Goal: Complete application form: Complete application form

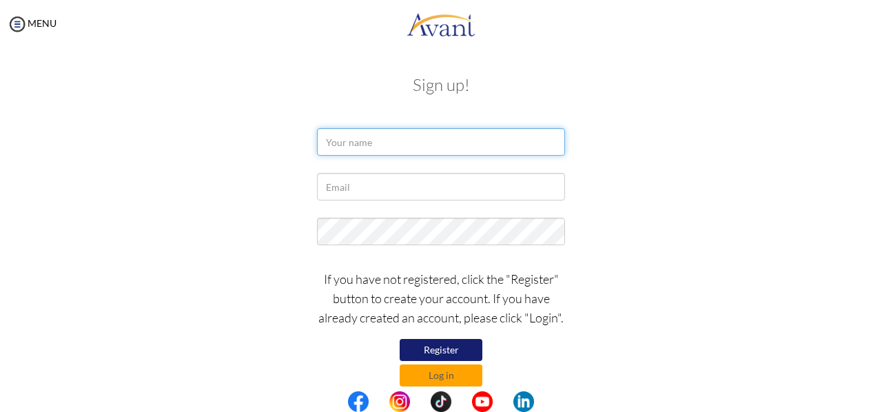
click at [378, 150] on input "text" at bounding box center [441, 142] width 248 height 28
type input "ALEX KIBICHII KIREGER"
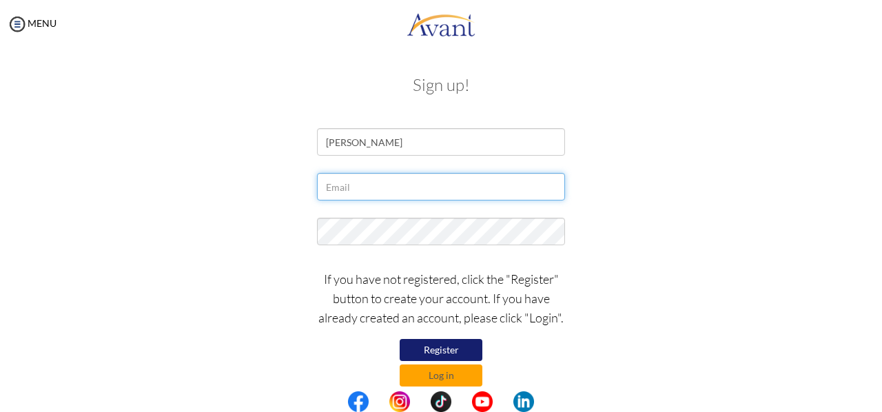
click at [390, 185] on input "text" at bounding box center [441, 187] width 248 height 28
type input "[EMAIL_ADDRESS][DOMAIN_NAME]"
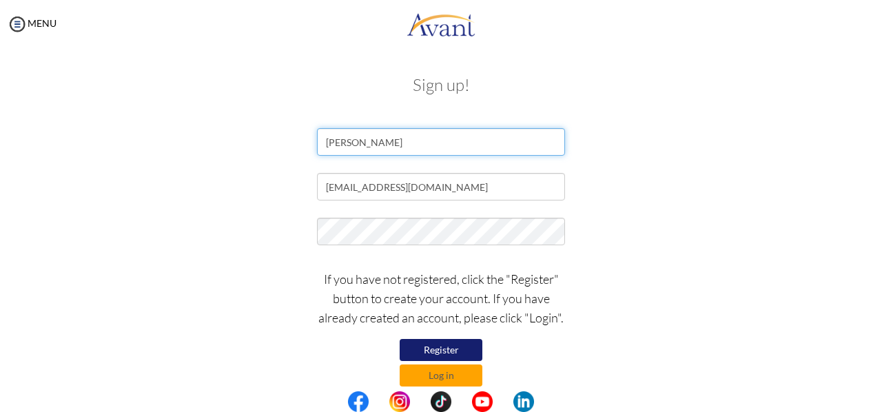
click at [464, 134] on input "ALEX KIBICHII KIREGER" at bounding box center [441, 142] width 248 height 28
type input "A"
click at [444, 150] on input "text" at bounding box center [441, 142] width 248 height 28
type input "ALEX KIBICHII KIREGER"
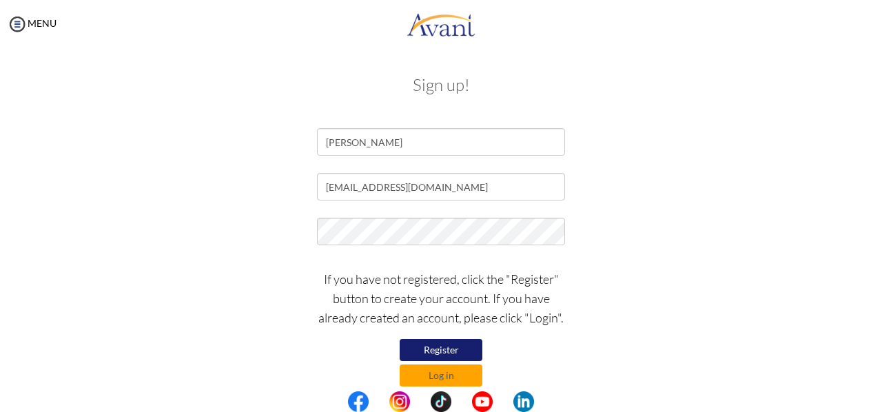
click at [437, 345] on button "Register" at bounding box center [441, 350] width 83 height 22
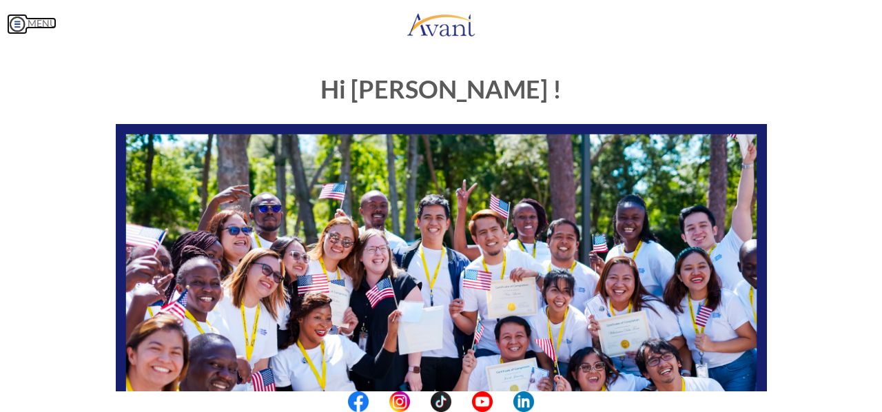
click at [20, 21] on img at bounding box center [17, 24] width 21 height 21
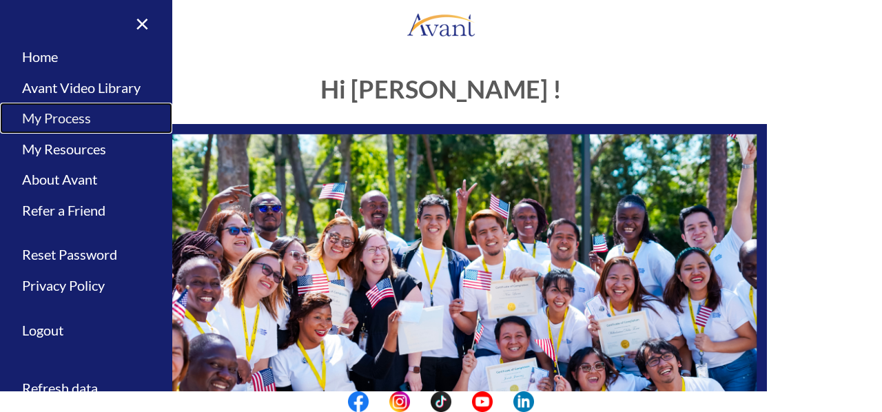
click at [72, 119] on link "My Process" at bounding box center [86, 118] width 172 height 31
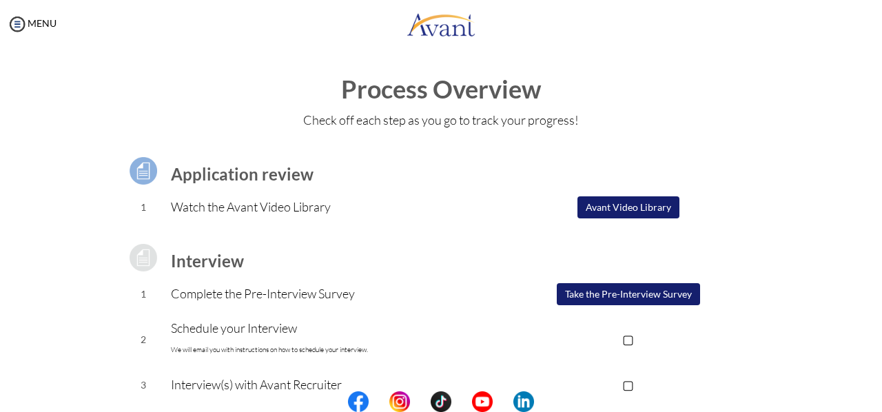
click at [588, 297] on button "Take the Pre-Interview Survey" at bounding box center [628, 294] width 143 height 22
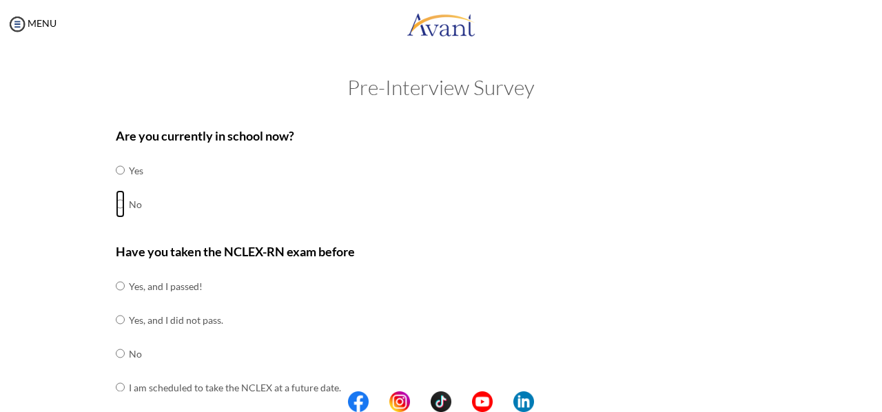
click at [117, 203] on input "radio" at bounding box center [120, 204] width 9 height 28
radio input "true"
click at [116, 387] on input "radio" at bounding box center [120, 387] width 9 height 28
radio input "true"
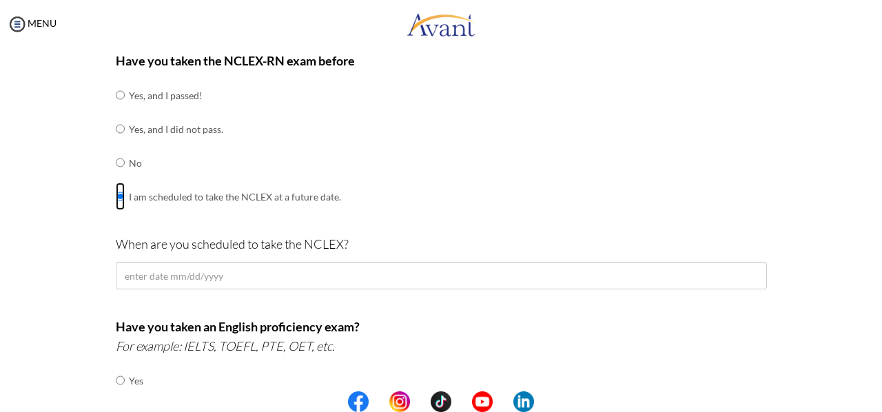
scroll to position [194, 0]
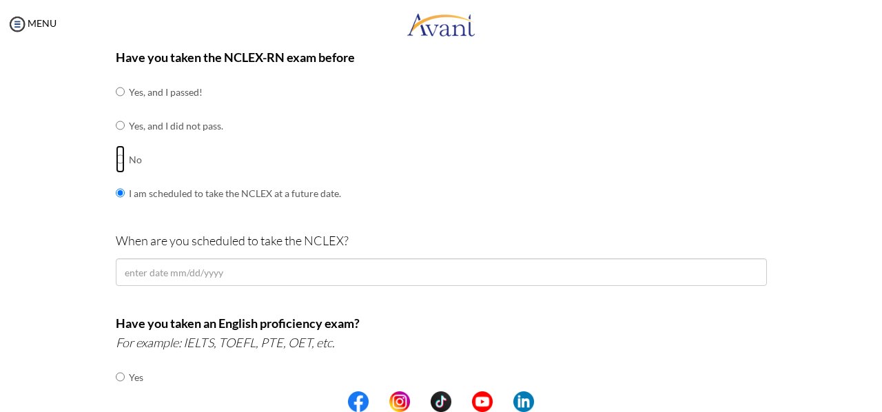
click at [116, 162] on input "radio" at bounding box center [120, 159] width 9 height 28
radio input "true"
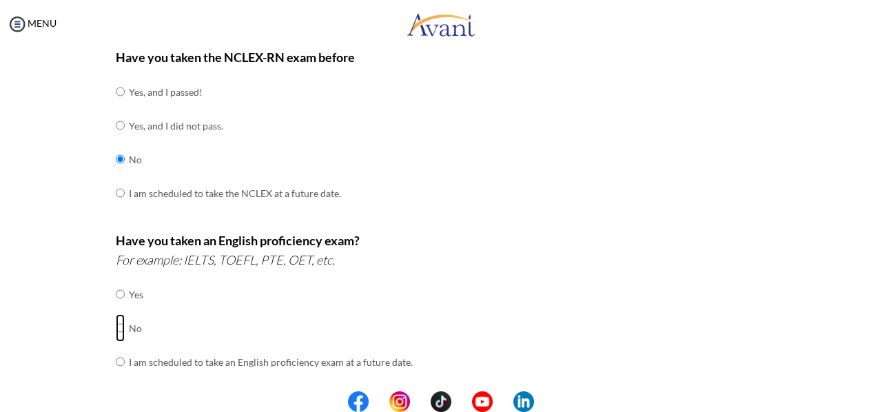
click at [116, 329] on input "radio" at bounding box center [120, 328] width 9 height 28
radio input "true"
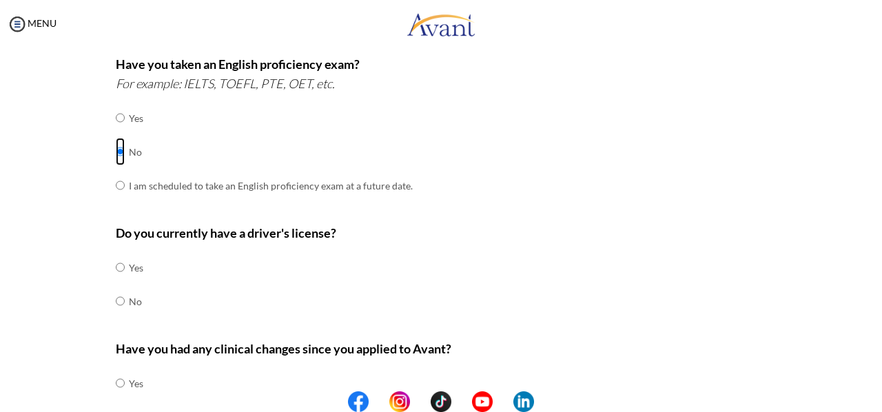
scroll to position [397, 0]
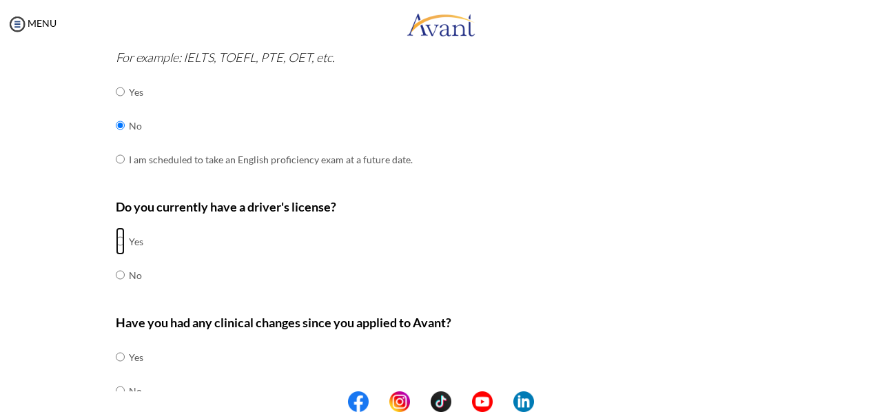
click at [116, 240] on input "radio" at bounding box center [120, 241] width 9 height 28
radio input "true"
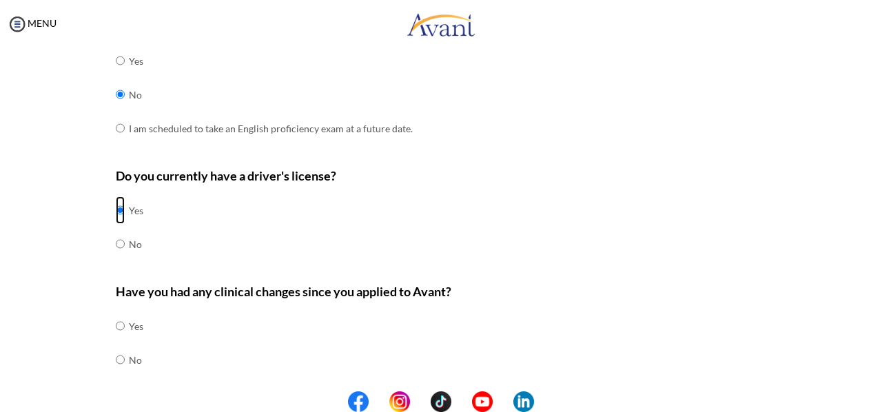
scroll to position [440, 0]
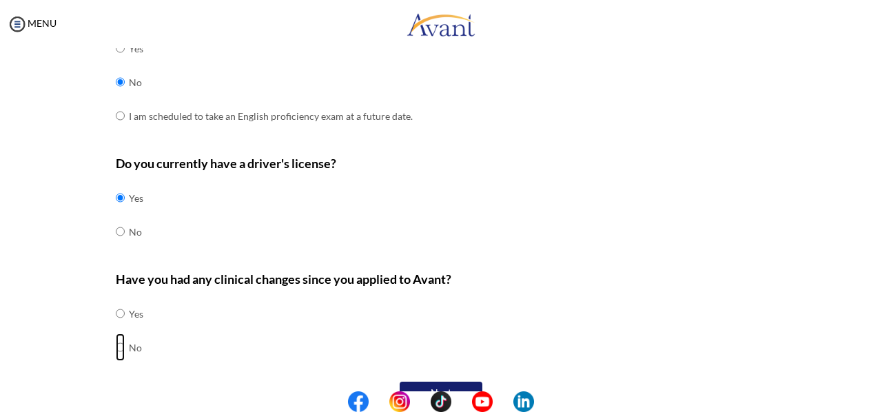
click at [116, 345] on input "radio" at bounding box center [120, 347] width 9 height 28
radio input "true"
click at [458, 382] on button "Next" at bounding box center [441, 393] width 83 height 22
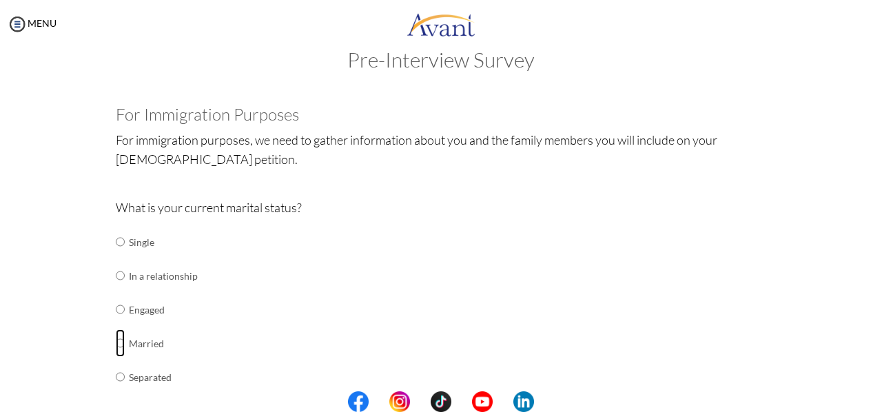
click at [116, 342] on input "radio" at bounding box center [120, 343] width 9 height 28
radio input "true"
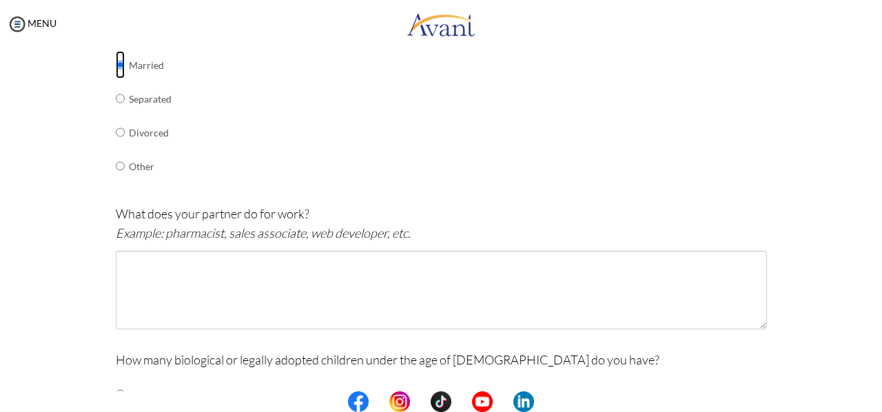
scroll to position [309, 0]
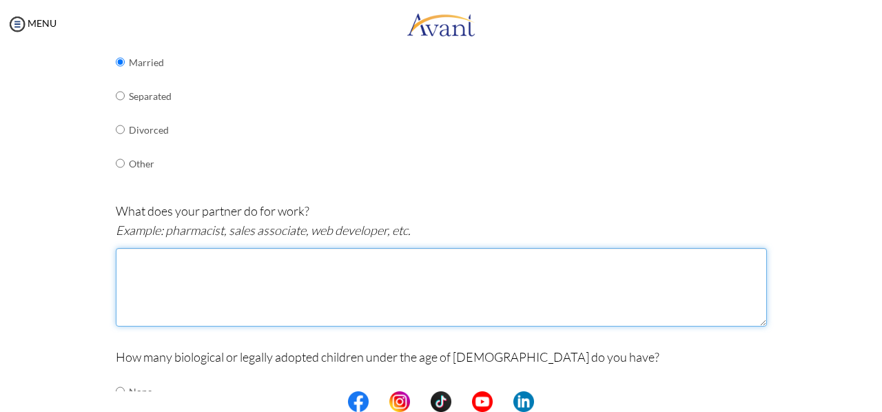
click at [252, 261] on textarea at bounding box center [441, 287] width 651 height 79
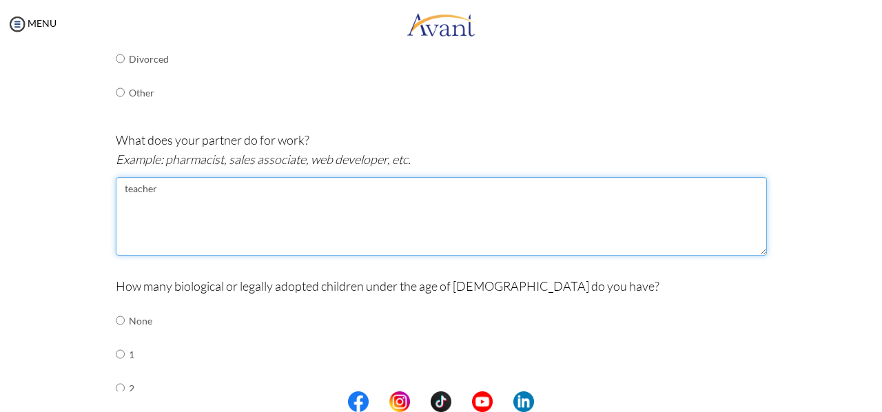
scroll to position [431, 0]
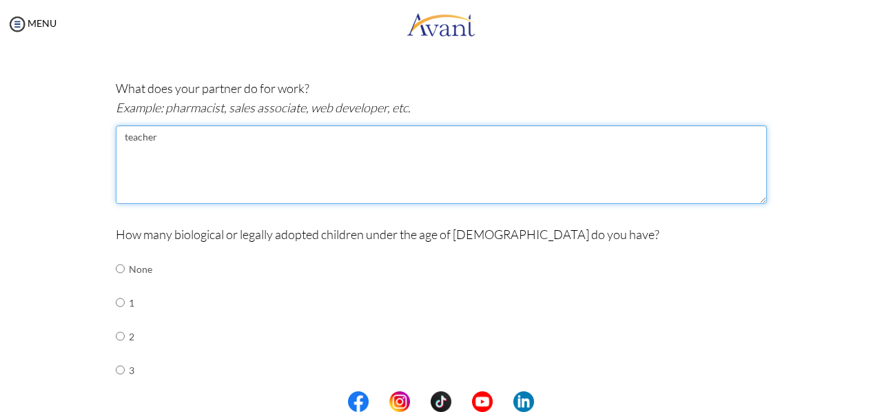
type textarea "teacher"
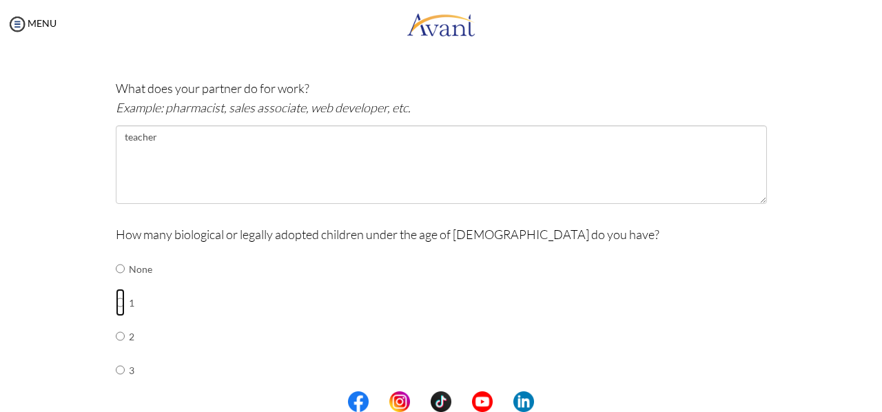
click at [116, 303] on input "radio" at bounding box center [120, 303] width 9 height 28
radio input "true"
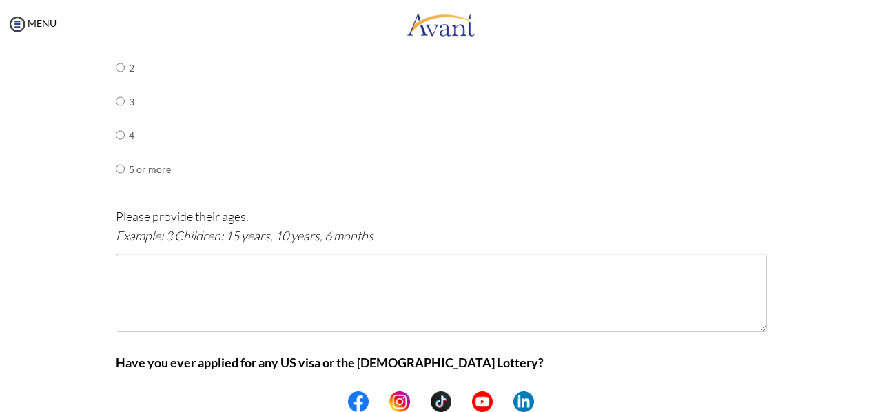
scroll to position [701, 0]
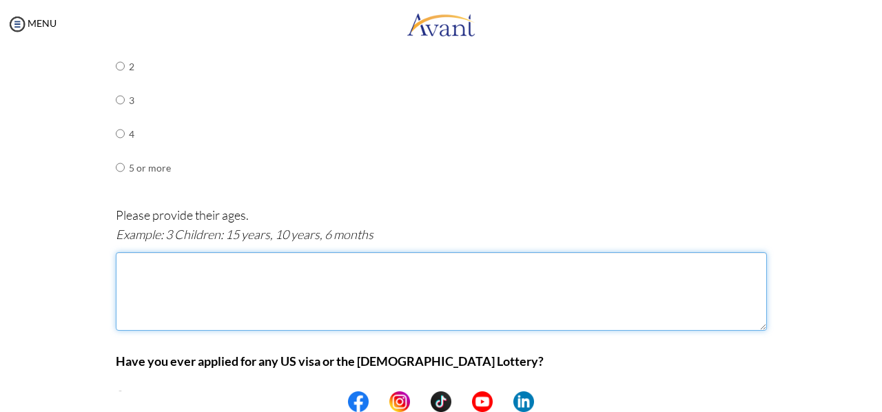
click at [220, 263] on textarea at bounding box center [441, 291] width 651 height 79
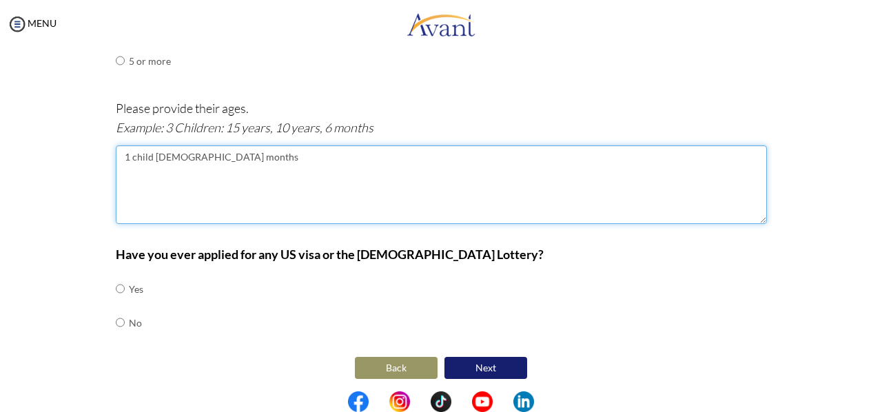
scroll to position [809, 0]
type textarea "1 child [DEMOGRAPHIC_DATA] months"
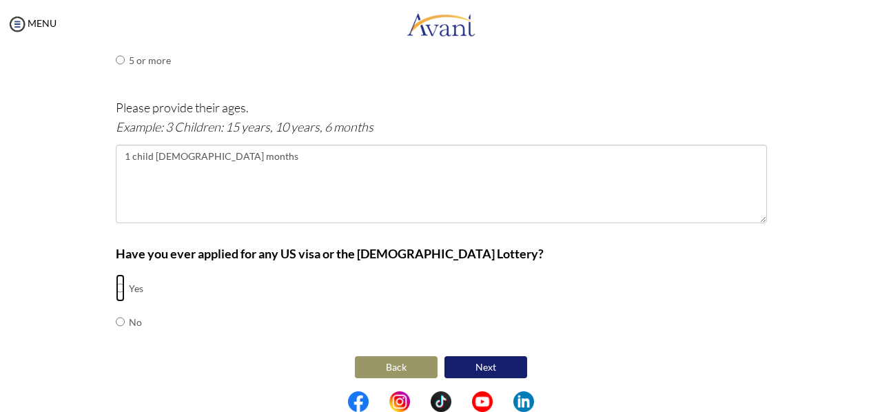
click at [116, 285] on input "radio" at bounding box center [120, 288] width 9 height 28
radio input "true"
click at [485, 359] on button "Next" at bounding box center [485, 367] width 83 height 22
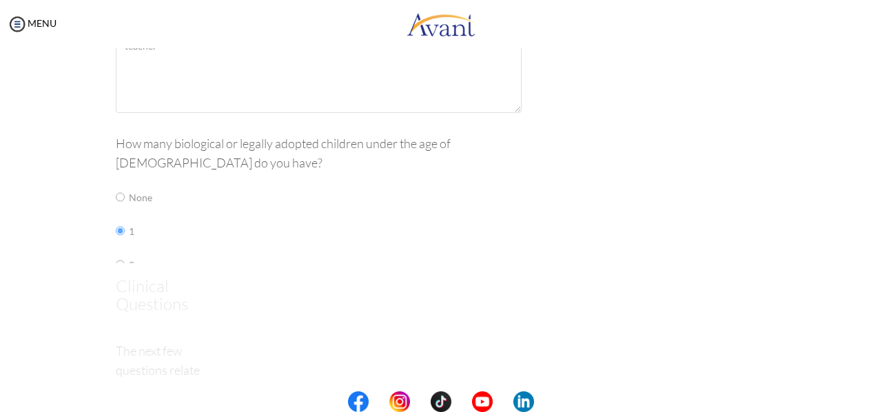
scroll to position [28, 0]
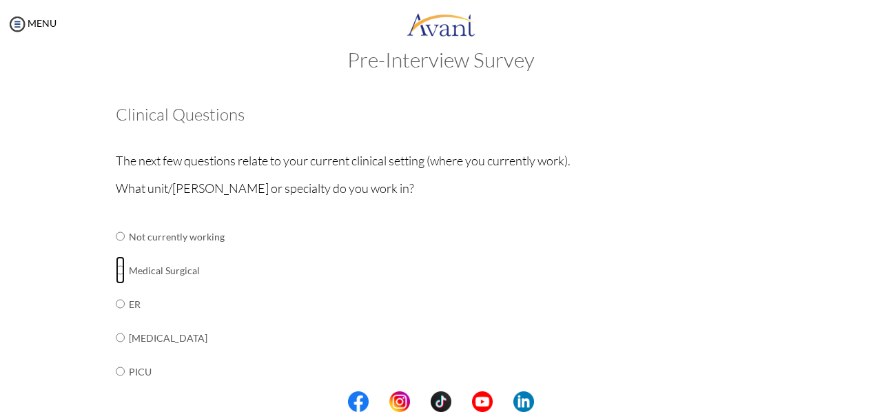
click at [116, 272] on input "radio" at bounding box center [120, 270] width 9 height 28
radio input "true"
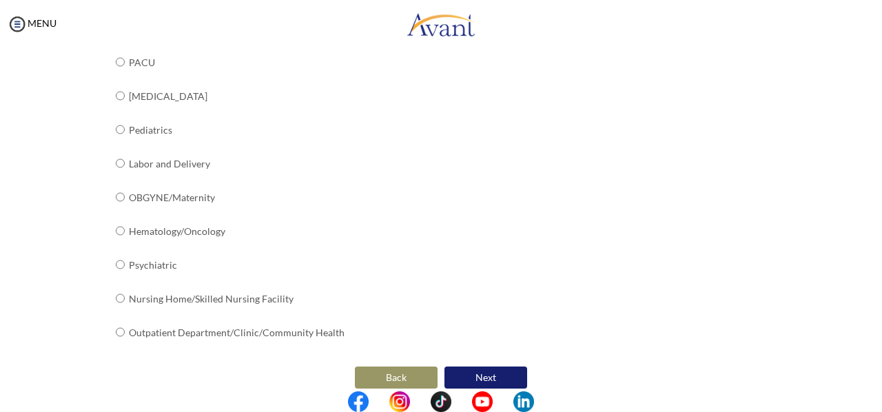
scroll to position [583, 0]
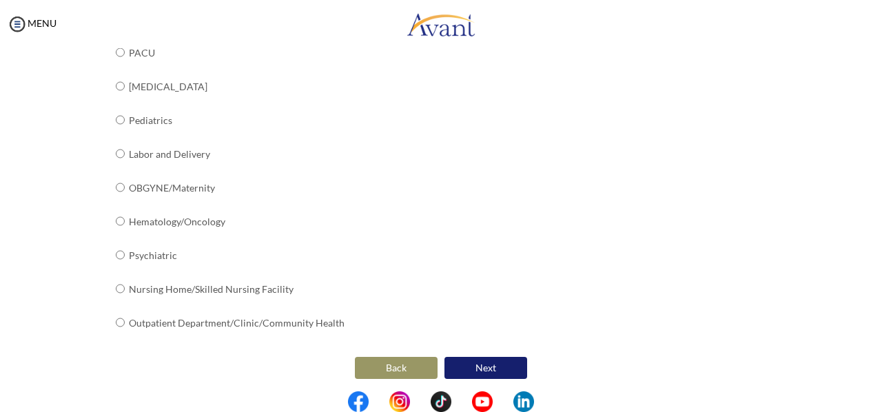
click at [472, 360] on button "Next" at bounding box center [485, 368] width 83 height 22
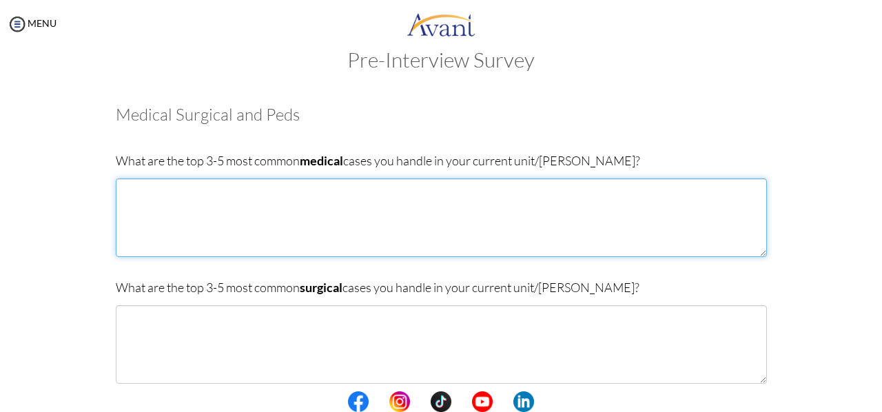
click at [229, 201] on textarea at bounding box center [441, 217] width 651 height 79
click at [186, 195] on textarea "wound dressing" at bounding box center [441, 217] width 651 height 79
click at [177, 203] on textarea "wound dressing and cleaning [MEDICAL_DATA]" at bounding box center [441, 217] width 651 height 79
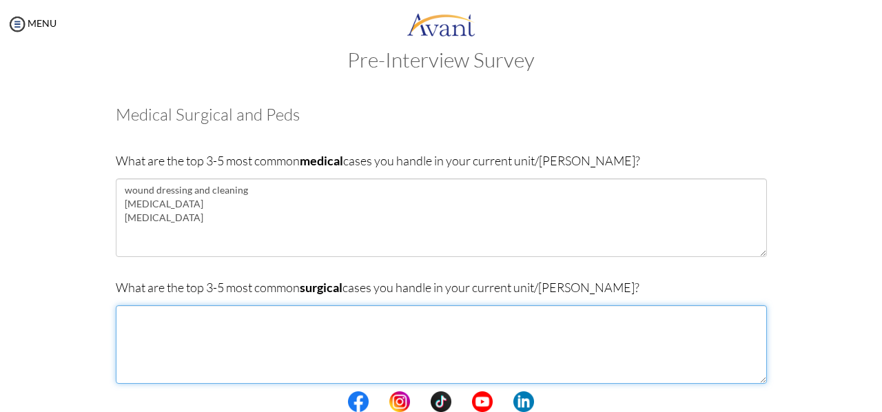
click at [198, 315] on textarea at bounding box center [441, 344] width 651 height 79
click at [181, 312] on textarea at bounding box center [441, 344] width 651 height 79
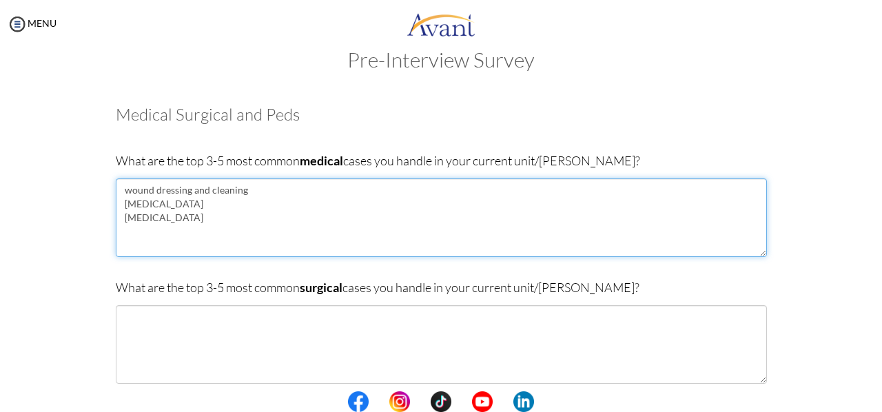
drag, startPoint x: 243, startPoint y: 190, endPoint x: 93, endPoint y: 196, distance: 149.7
type textarea "[MEDICAL_DATA] [MEDICAL_DATA]"
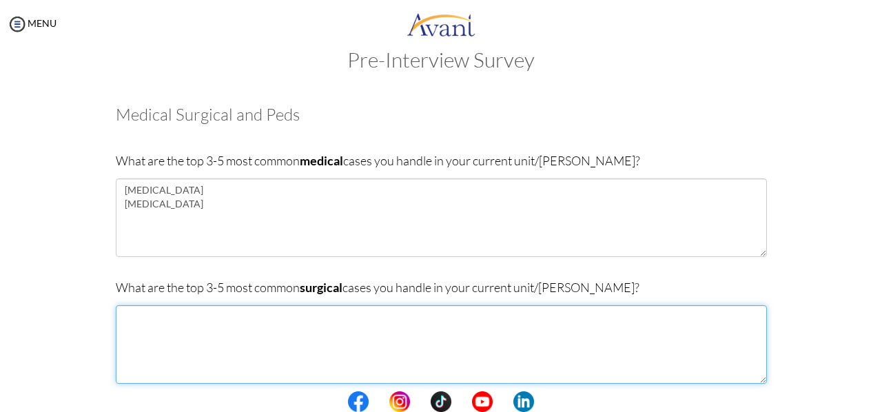
click at [133, 319] on textarea at bounding box center [441, 344] width 651 height 79
paste textarea "wound dressing and cleaning"
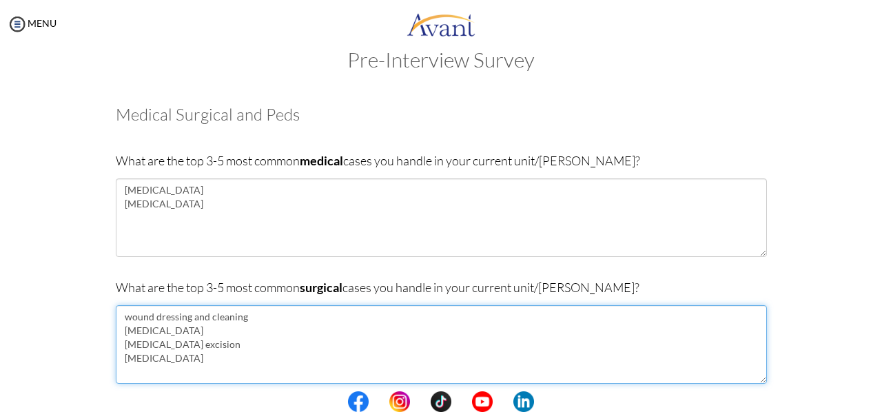
type textarea "wound dressing and cleaning [MEDICAL_DATA] [MEDICAL_DATA] excision [MEDICAL_DAT…"
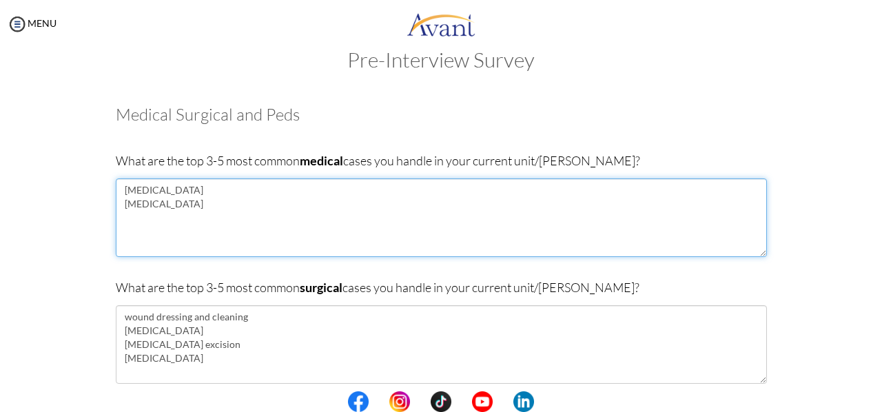
click at [131, 195] on textarea "[MEDICAL_DATA] [MEDICAL_DATA]" at bounding box center [441, 217] width 651 height 79
click at [138, 193] on textarea "diabetis [MEDICAL_DATA] [MEDICAL_DATA]" at bounding box center [441, 217] width 651 height 79
click at [161, 206] on textarea "[MEDICAL_DATA] mellitus [MEDICAL_DATA] [MEDICAL_DATA]" at bounding box center [441, 217] width 651 height 79
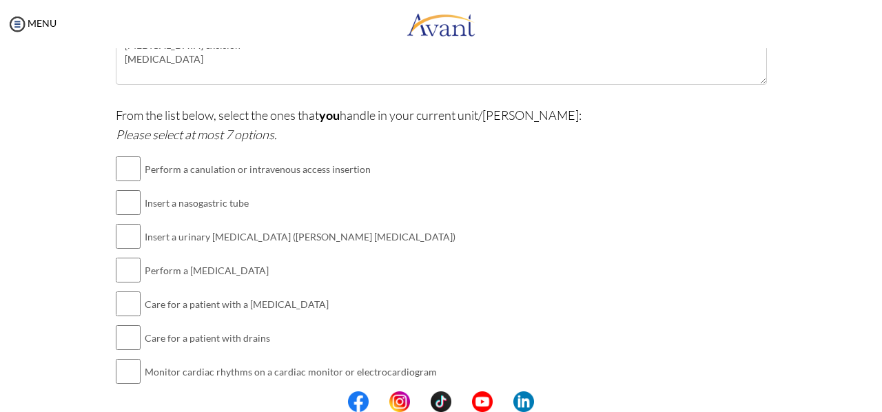
scroll to position [329, 0]
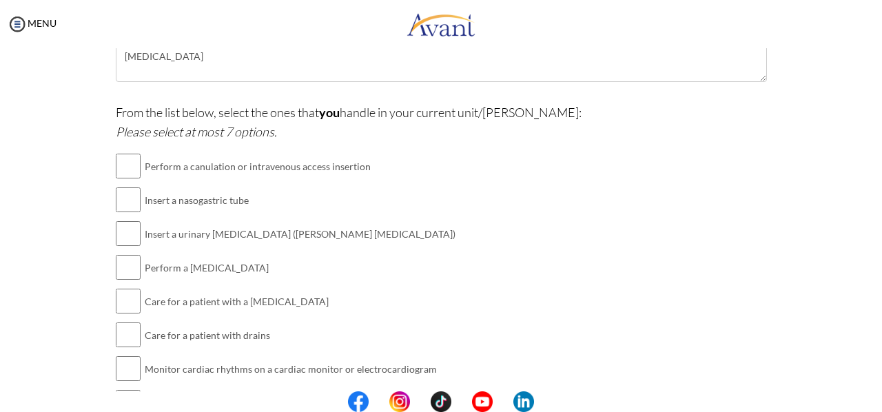
type textarea "[MEDICAL_DATA] mellitus burns [MEDICAL_DATA]"
click at [123, 169] on input "checkbox" at bounding box center [128, 166] width 25 height 28
checkbox input "true"
click at [126, 201] on input "checkbox" at bounding box center [128, 200] width 25 height 28
checkbox input "true"
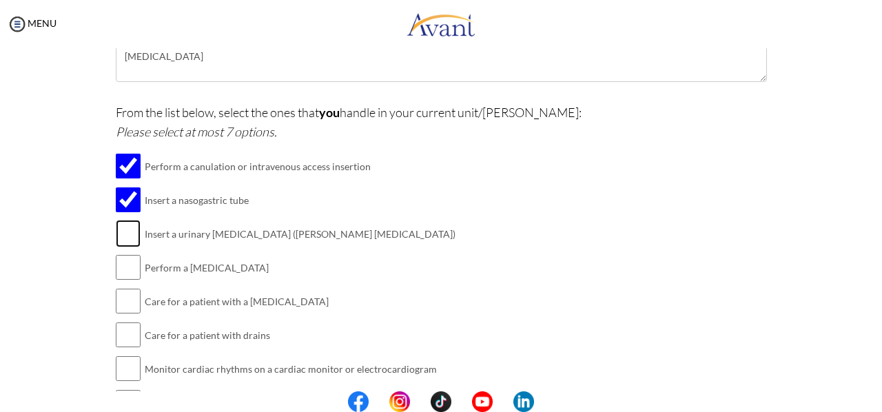
click at [127, 238] on input "checkbox" at bounding box center [128, 234] width 25 height 28
checkbox input "true"
click at [124, 271] on input "checkbox" at bounding box center [128, 268] width 25 height 28
checkbox input "true"
click at [127, 302] on input "checkbox" at bounding box center [128, 301] width 25 height 28
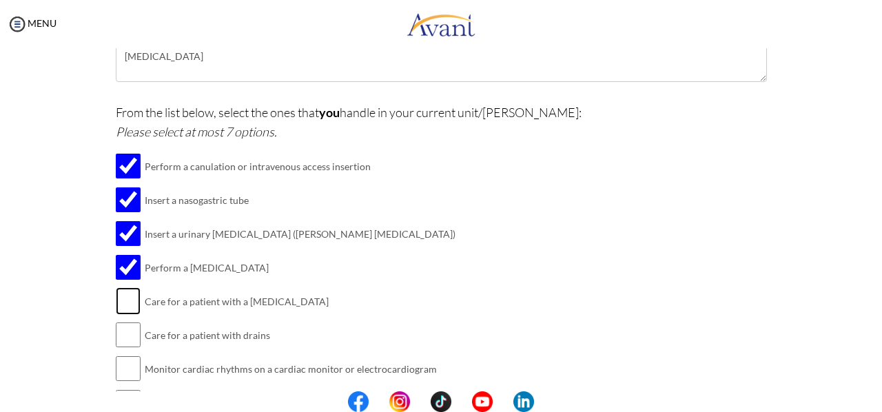
checkbox input "true"
click at [124, 339] on input "checkbox" at bounding box center [128, 335] width 25 height 28
checkbox input "true"
click at [119, 378] on input "checkbox" at bounding box center [128, 369] width 25 height 28
checkbox input "true"
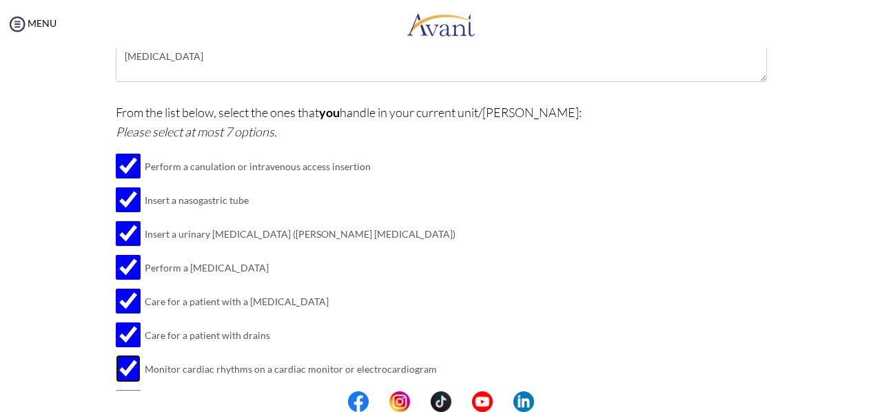
scroll to position [411, 0]
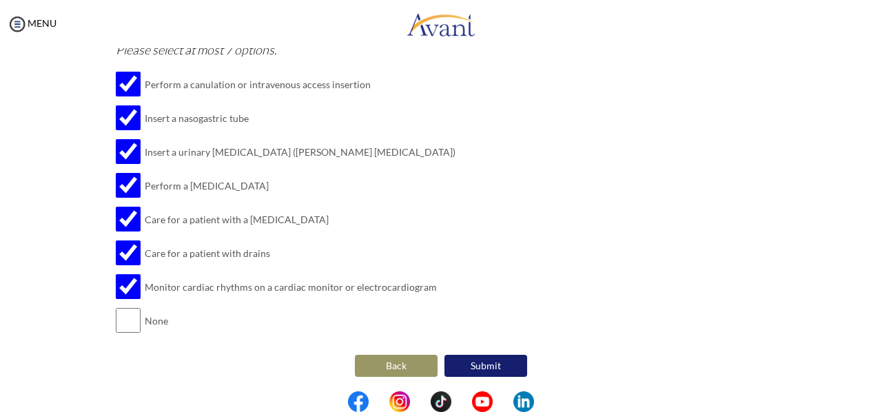
click at [506, 367] on button "Submit" at bounding box center [485, 366] width 83 height 22
